Goal: Check status: Check status

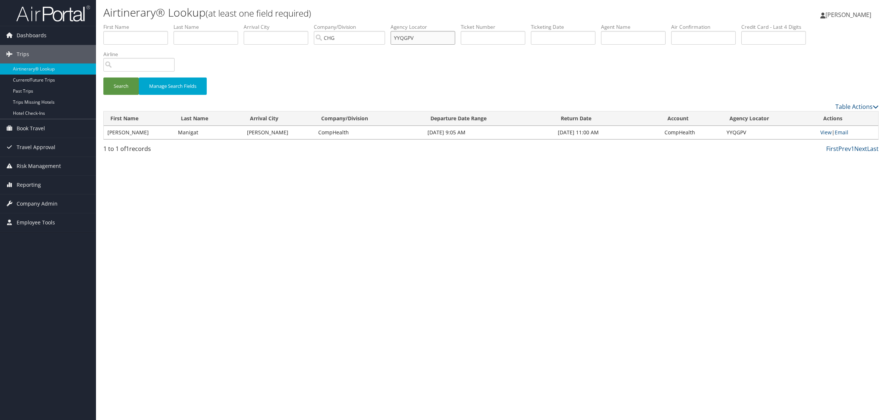
click at [453, 41] on input "YYQGPV" at bounding box center [423, 38] width 65 height 14
paste input "MUOJRG"
click at [103, 78] on button "Search" at bounding box center [120, 86] width 35 height 17
click at [824, 131] on link "View" at bounding box center [827, 132] width 11 height 7
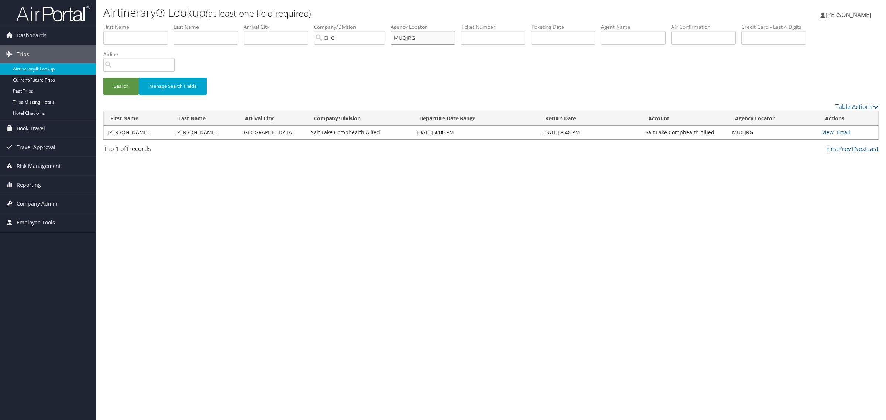
click at [426, 36] on input "MUOJRG" at bounding box center [423, 38] width 65 height 14
paste input "QUNDHN"
type input "QUNDHN"
click at [103, 78] on button "Search" at bounding box center [120, 86] width 35 height 17
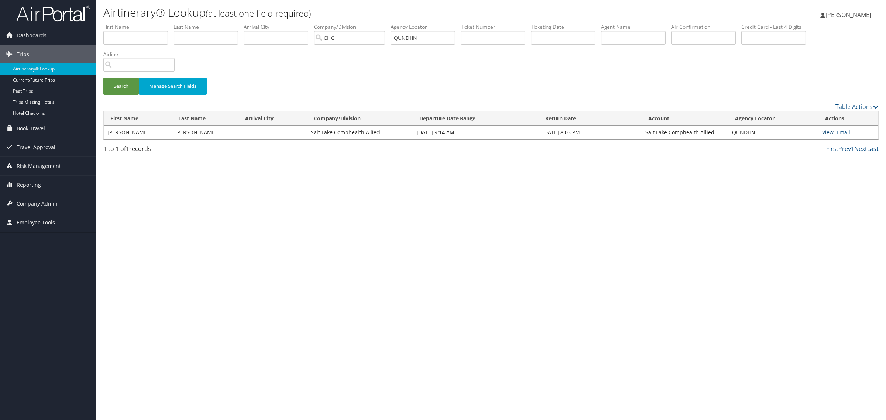
click at [826, 132] on link "View" at bounding box center [827, 132] width 11 height 7
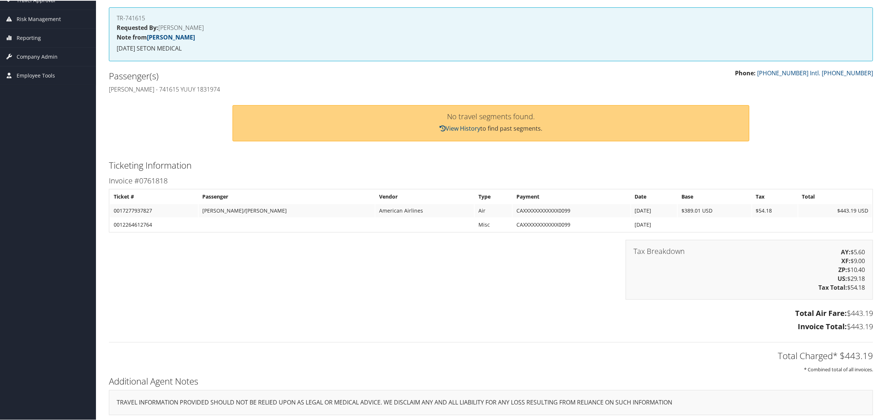
scroll to position [93, 0]
